Goal: Use online tool/utility: Utilize a website feature to perform a specific function

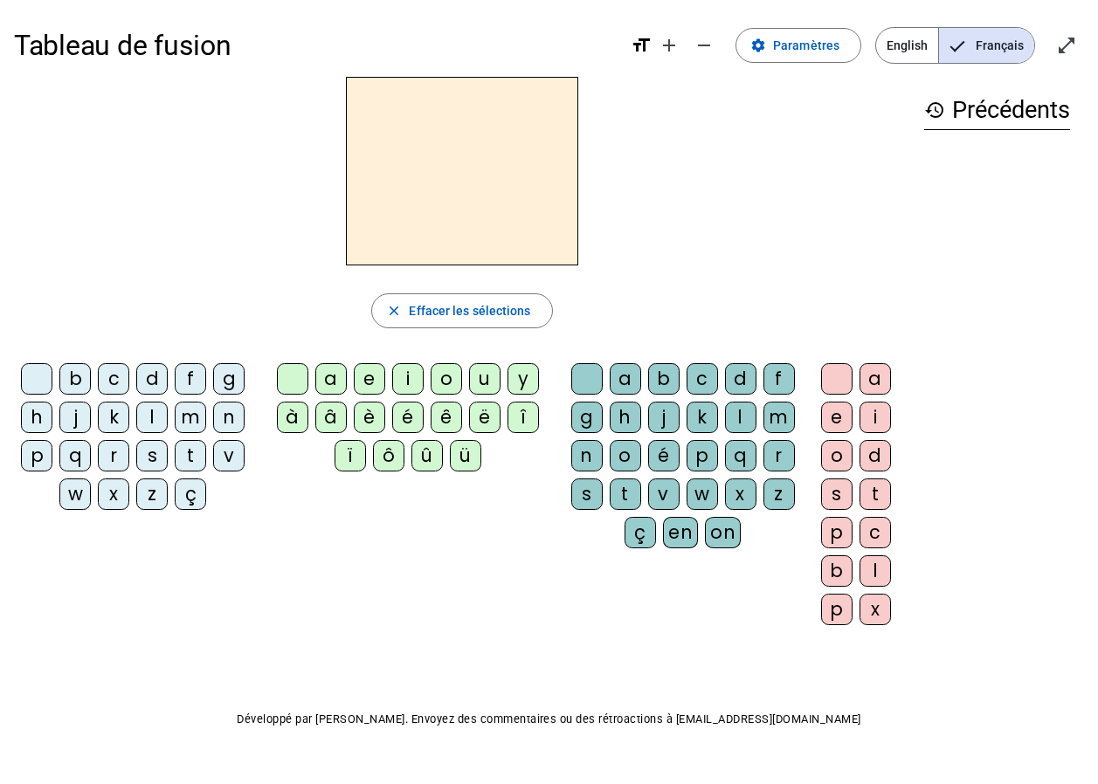
click at [148, 376] on div "d" at bounding box center [151, 378] width 31 height 31
click at [488, 382] on div "u" at bounding box center [484, 378] width 31 height 31
click at [189, 460] on div "t" at bounding box center [190, 455] width 31 height 31
click at [491, 372] on div "u" at bounding box center [484, 378] width 31 height 31
click at [289, 372] on div at bounding box center [292, 378] width 31 height 31
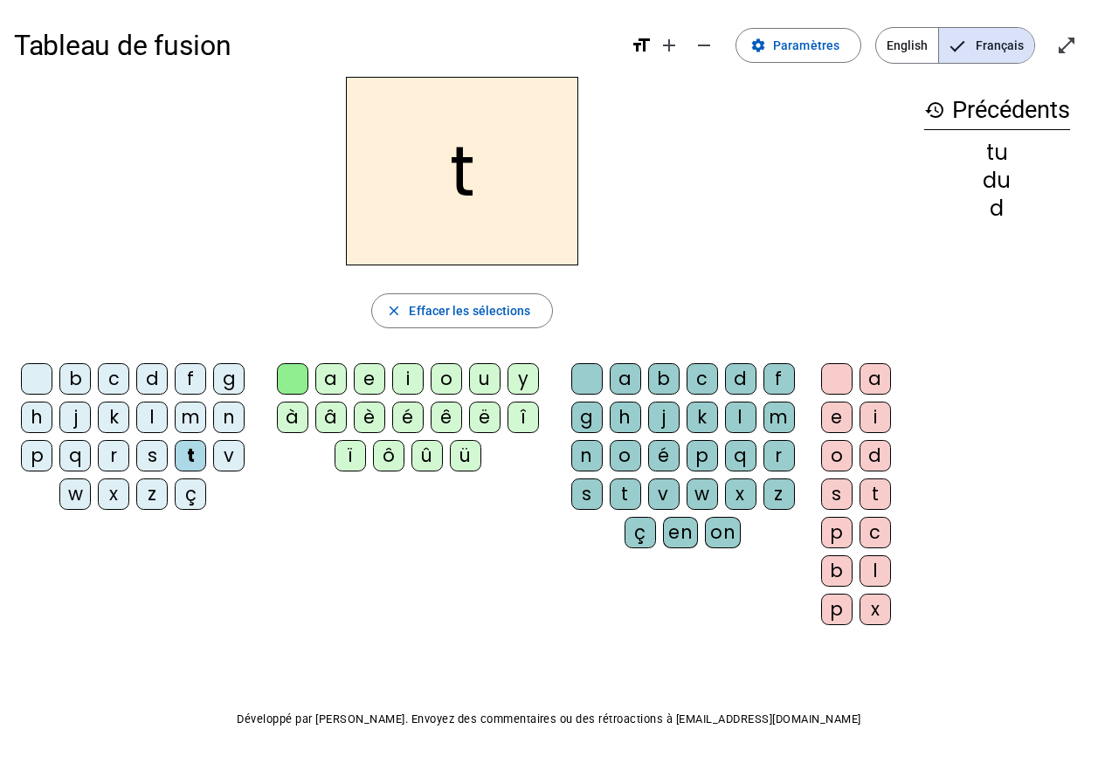
click at [27, 374] on div at bounding box center [36, 378] width 31 height 31
click at [190, 457] on div "t" at bounding box center [190, 455] width 31 height 31
click at [479, 383] on div "u" at bounding box center [484, 378] width 31 height 31
click at [299, 376] on div at bounding box center [292, 378] width 31 height 31
click at [45, 364] on div at bounding box center [36, 378] width 31 height 31
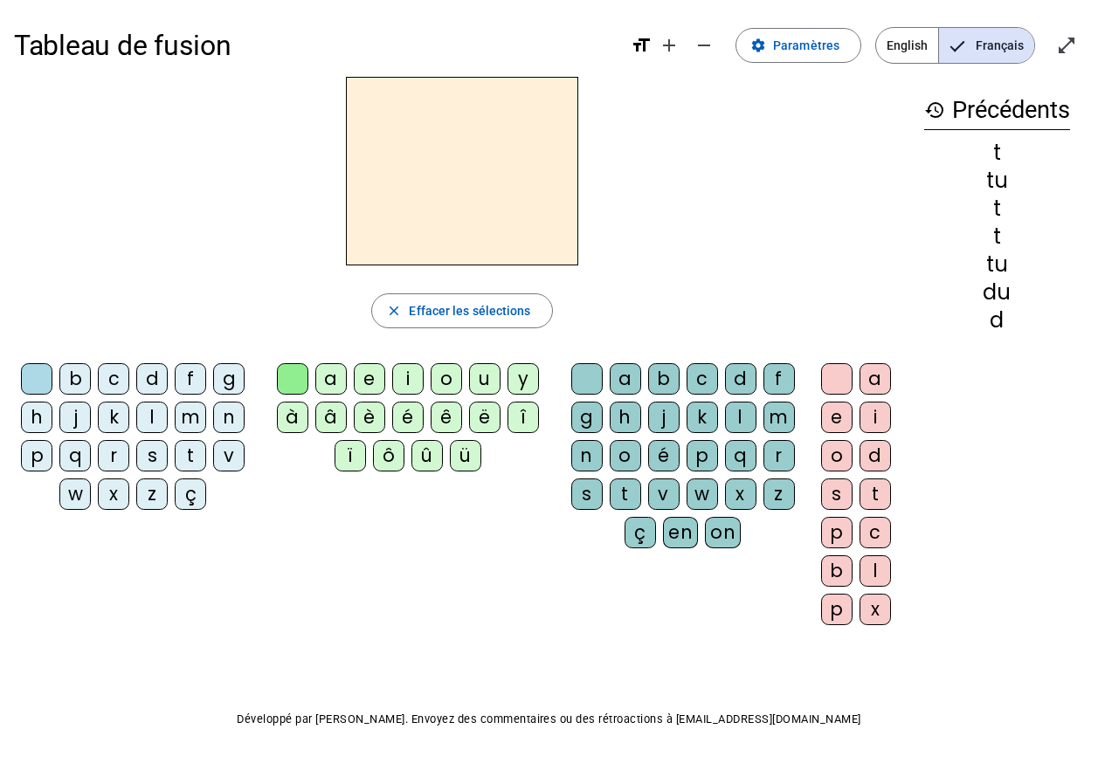
click at [190, 457] on div "t" at bounding box center [190, 455] width 31 height 31
click at [482, 383] on div "u" at bounding box center [484, 378] width 31 height 31
click at [296, 385] on div at bounding box center [292, 378] width 31 height 31
click at [40, 383] on div at bounding box center [36, 378] width 31 height 31
click at [196, 464] on div "t" at bounding box center [190, 455] width 31 height 31
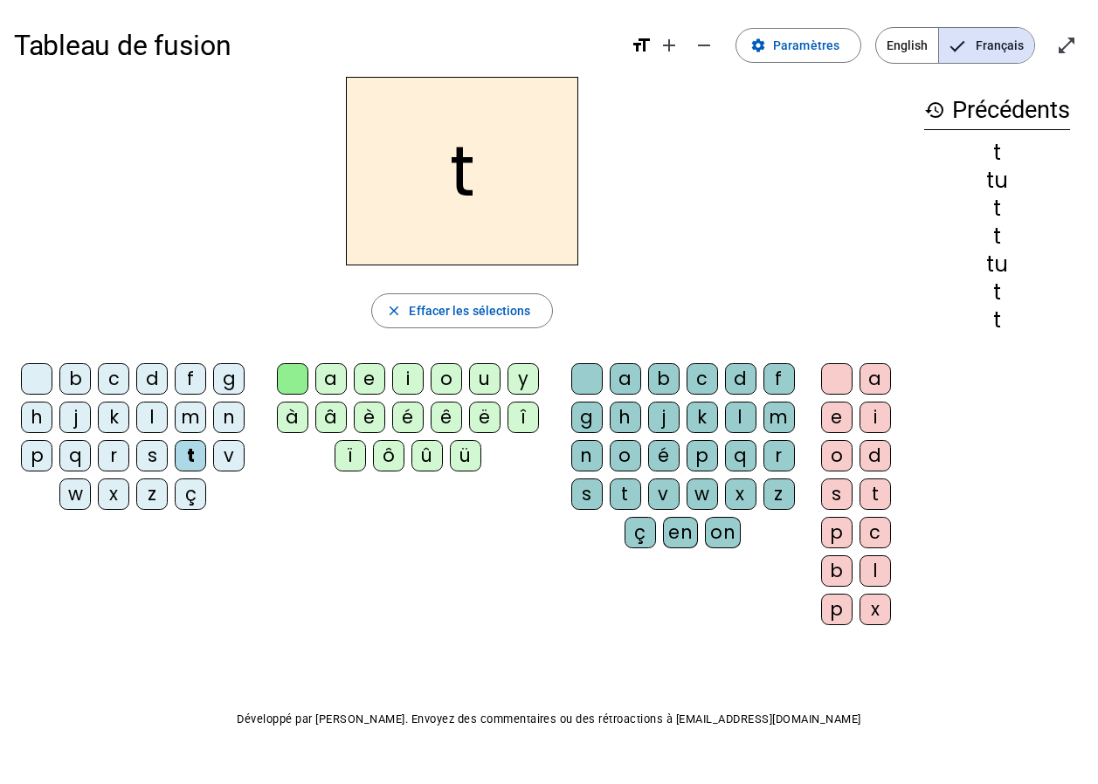
click at [338, 379] on div "a" at bounding box center [330, 378] width 31 height 31
click at [369, 382] on div "e" at bounding box center [369, 378] width 31 height 31
click at [157, 378] on div "d" at bounding box center [151, 378] width 31 height 31
click at [75, 416] on div "j" at bounding box center [74, 417] width 31 height 31
click at [189, 422] on div "m" at bounding box center [190, 417] width 31 height 31
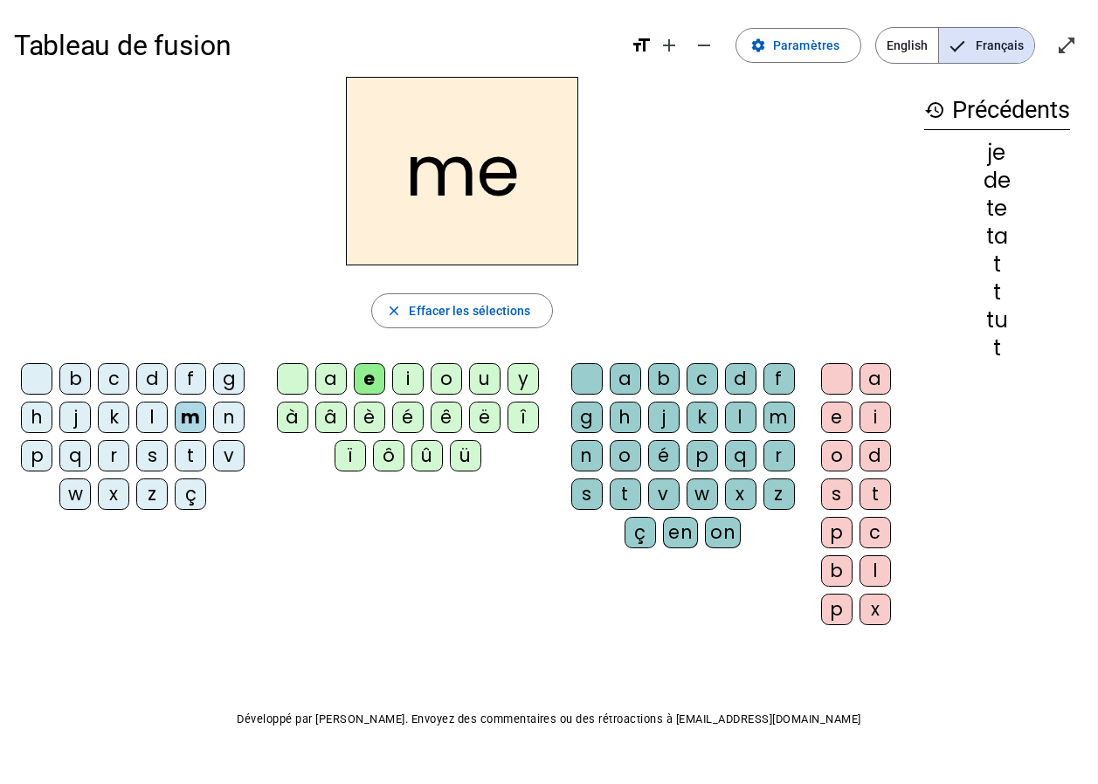
click at [326, 385] on div "a" at bounding box center [330, 378] width 31 height 31
click at [741, 417] on div "l" at bounding box center [740, 417] width 31 height 31
